Goal: Task Accomplishment & Management: Manage account settings

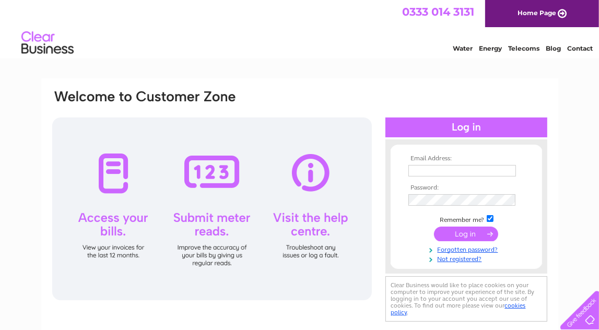
type input "[EMAIL_ADDRESS][DOMAIN_NAME]"
click at [470, 236] on input "submit" at bounding box center [466, 234] width 64 height 15
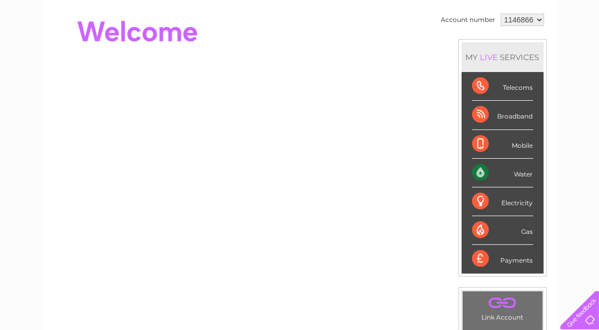
scroll to position [105, 0]
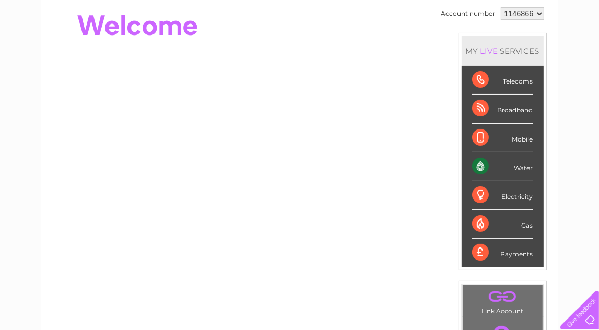
click at [481, 167] on div "Water" at bounding box center [502, 167] width 61 height 29
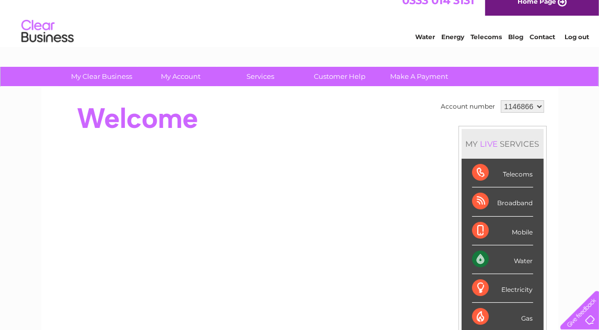
scroll to position [0, 0]
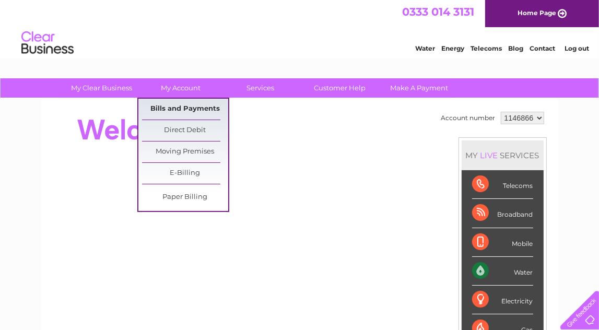
click at [180, 108] on link "Bills and Payments" at bounding box center [185, 109] width 86 height 21
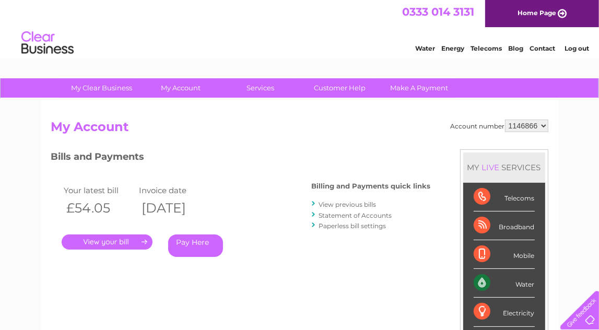
click at [115, 244] on link "." at bounding box center [107, 242] width 91 height 15
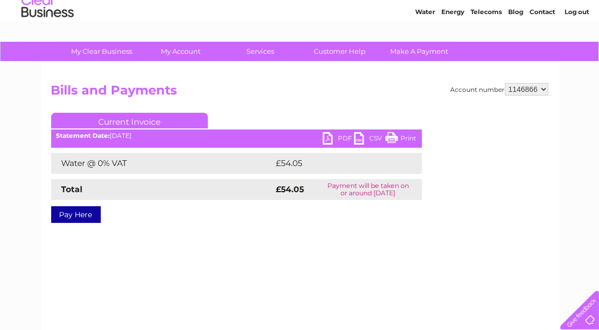
scroll to position [52, 0]
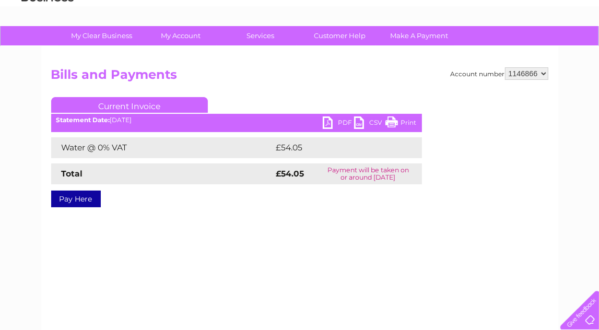
click at [340, 122] on link "PDF" at bounding box center [338, 124] width 31 height 15
